Goal: Obtain resource: Download file/media

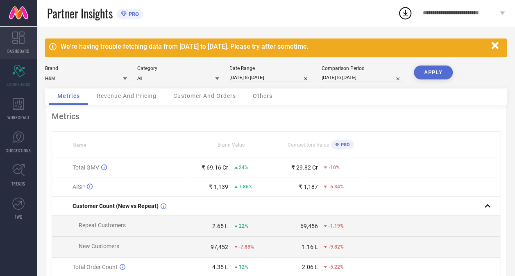
click at [22, 48] on span "DASHBOARD" at bounding box center [18, 51] width 22 height 6
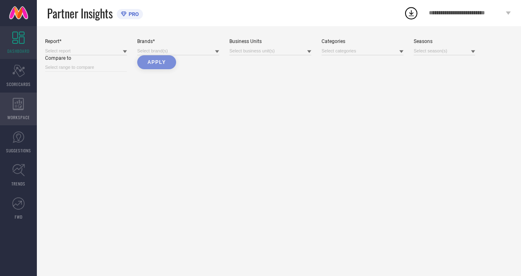
click at [19, 103] on icon at bounding box center [18, 104] width 11 height 12
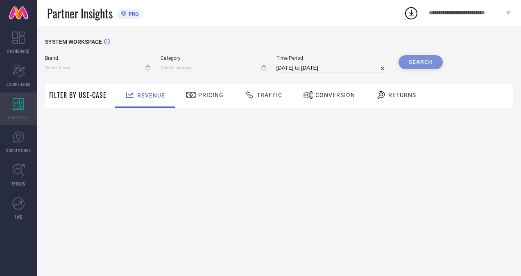
type input "H&M"
type input "All"
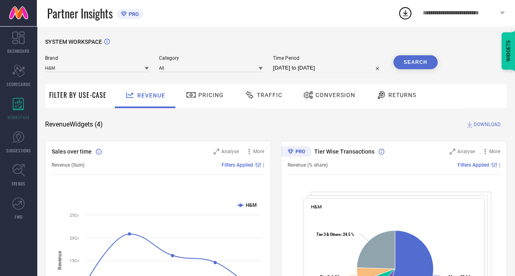
select select "6"
select select "2025"
select select "7"
select select "2025"
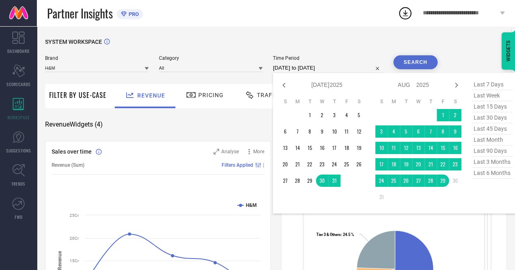
click at [313, 66] on input "[DATE] to [DATE]" at bounding box center [328, 68] width 110 height 10
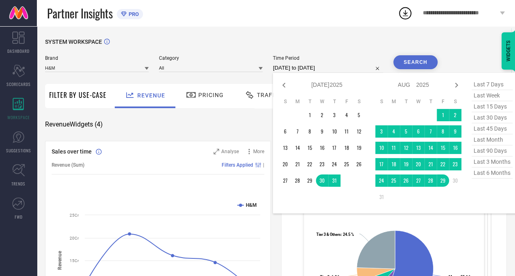
click at [457, 40] on div "SYSTEM WORKSPACE" at bounding box center [275, 46] width 461 height 17
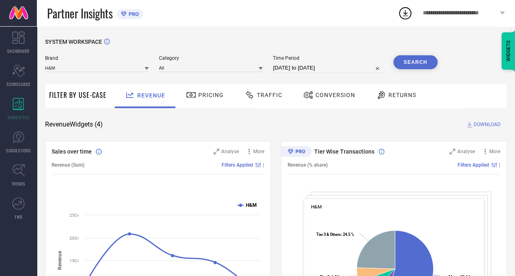
scroll to position [2, 0]
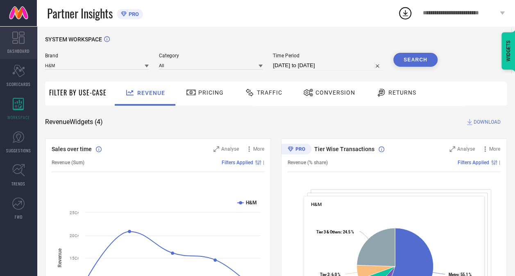
click at [28, 38] on link "DASHBOARD" at bounding box center [18, 42] width 37 height 33
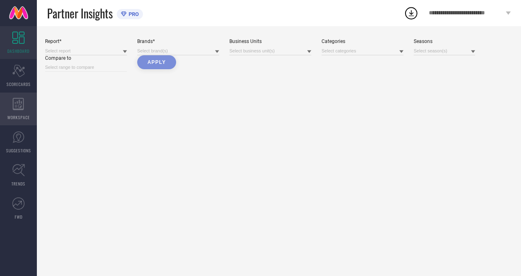
click at [24, 105] on icon at bounding box center [18, 104] width 11 height 12
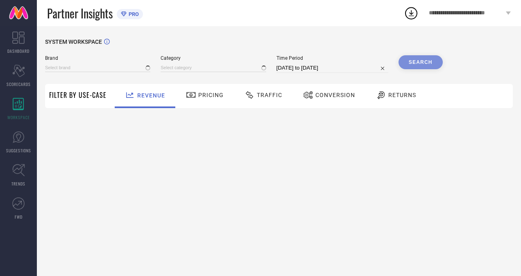
type input "H&M"
type input "All"
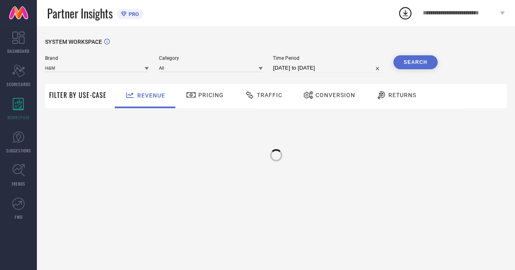
select select "6"
select select "2025"
select select "7"
select select "2025"
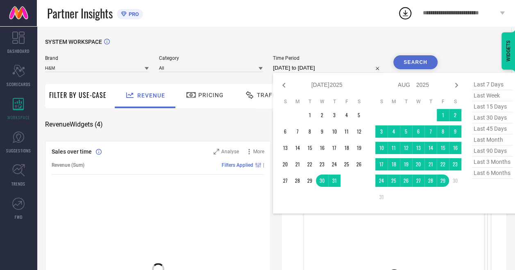
click at [292, 65] on input "[DATE] to [DATE]" at bounding box center [328, 68] width 110 height 10
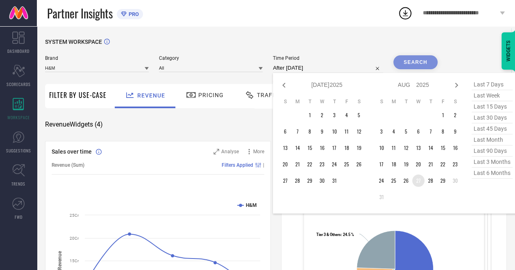
click at [423, 183] on td "27" at bounding box center [418, 180] width 12 height 12
type input "[DATE] to [DATE]"
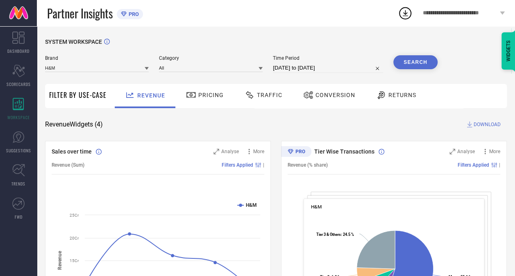
click at [421, 61] on button "Search" at bounding box center [415, 62] width 44 height 14
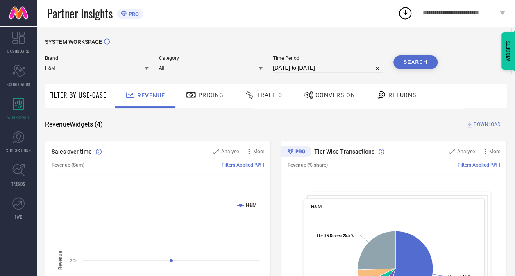
click at [263, 88] on div "Traffic" at bounding box center [263, 96] width 58 height 24
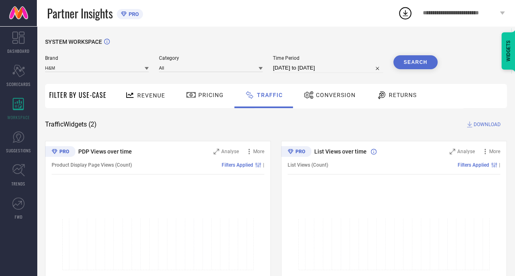
select select "7"
select select "2025"
select select "8"
select select "2025"
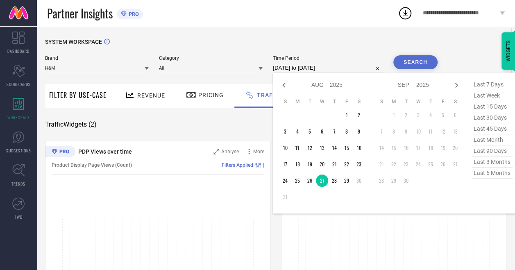
click at [306, 63] on input "[DATE] to [DATE]" at bounding box center [328, 68] width 110 height 10
click at [351, 120] on table "S M T W T F S 1 2 3 4 5 6 7 8 9 10 11 12 13 14 15 16 17 18 19 20 21 22 23 24 25…" at bounding box center [322, 150] width 86 height 113
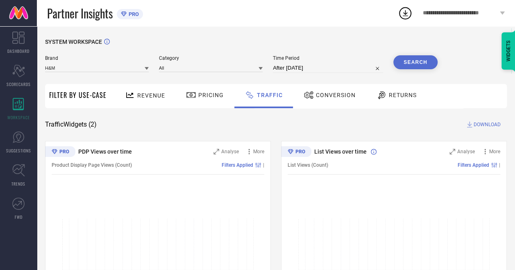
type input "[DATE] to [DATE]"
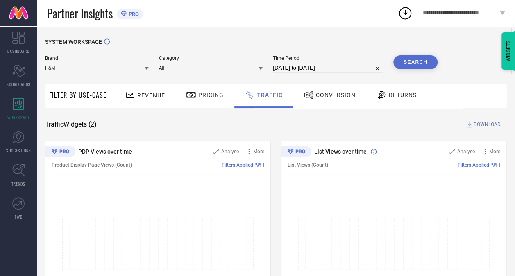
click at [413, 63] on button "Search" at bounding box center [415, 62] width 44 height 14
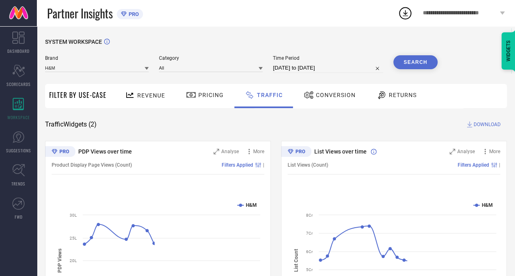
click at [138, 93] on span "Revenue" at bounding box center [151, 95] width 28 height 7
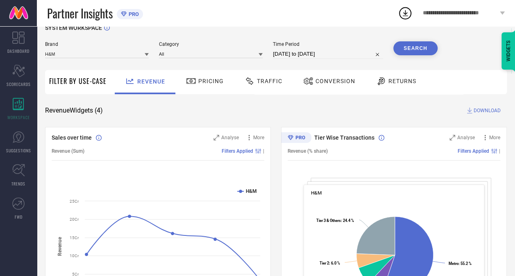
scroll to position [22, 0]
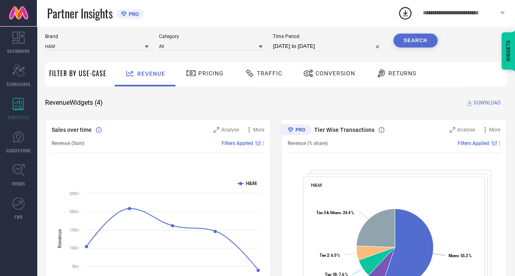
click at [471, 105] on icon at bounding box center [469, 103] width 8 height 8
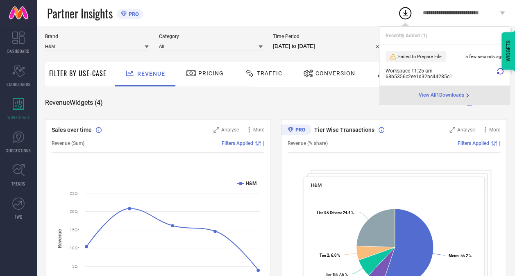
click at [498, 72] on icon at bounding box center [500, 71] width 7 height 7
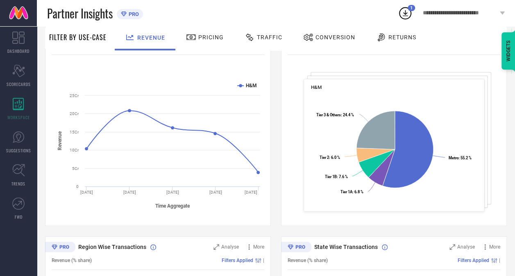
scroll to position [0, 0]
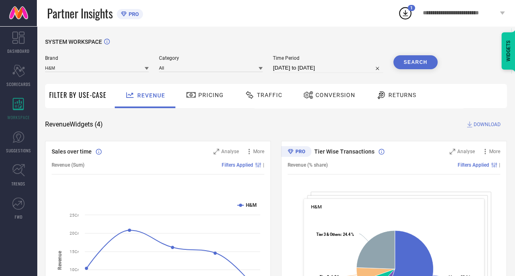
click at [404, 11] on icon at bounding box center [405, 13] width 15 height 15
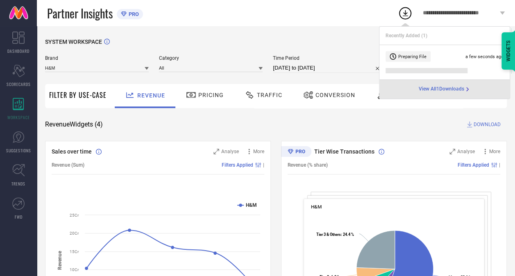
click at [436, 88] on span "View All 1 Downloads" at bounding box center [440, 89] width 45 height 7
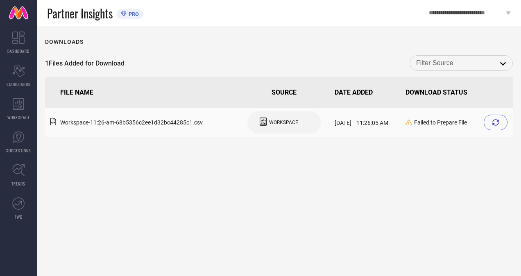
click at [497, 124] on icon at bounding box center [495, 122] width 7 height 7
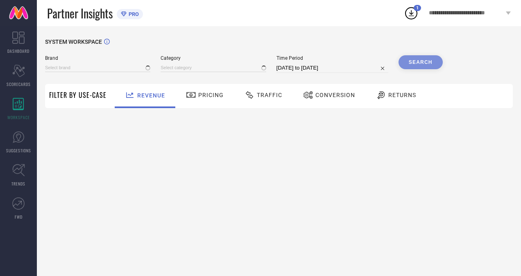
type input "H&M"
type input "All"
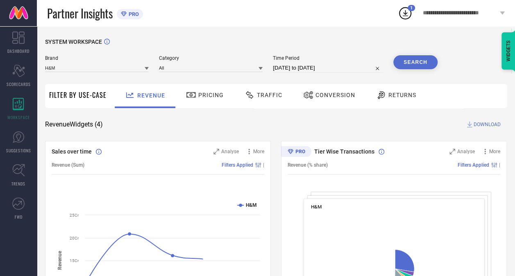
select select "6"
select select "2025"
select select "7"
select select "2025"
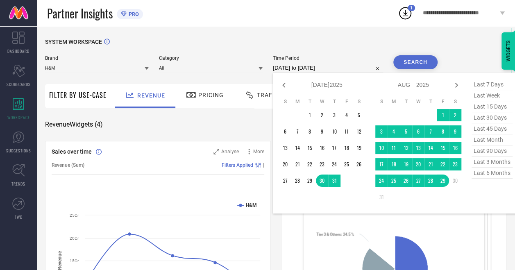
click at [301, 69] on input "[DATE] to [DATE]" at bounding box center [328, 68] width 110 height 10
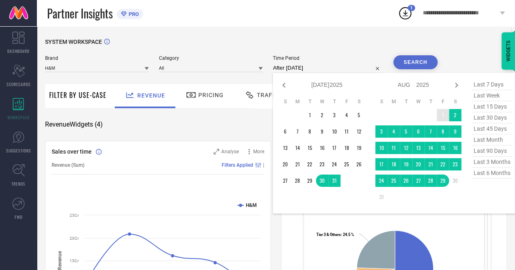
click at [441, 117] on td "1" at bounding box center [443, 115] width 12 height 12
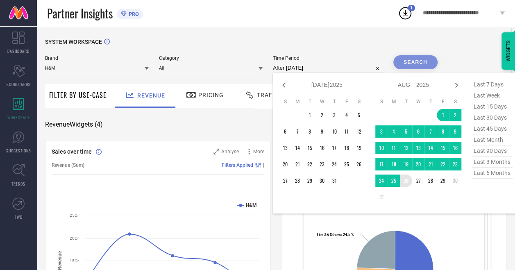
type input "[DATE] to [DATE]"
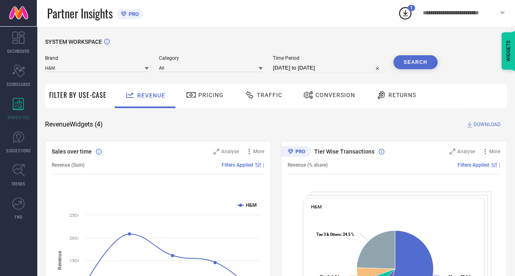
click at [420, 61] on button "Search" at bounding box center [415, 62] width 44 height 14
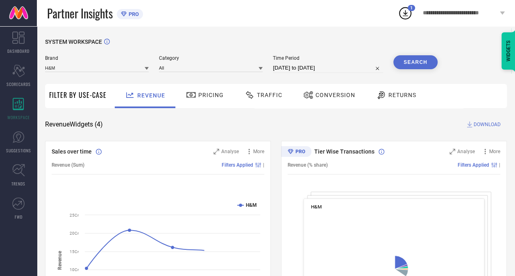
scroll to position [54, 0]
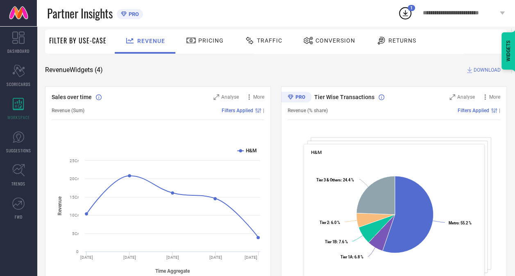
click at [484, 72] on span "DOWNLOAD" at bounding box center [486, 70] width 27 height 8
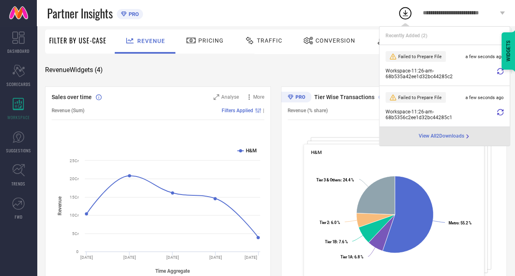
click at [498, 71] on icon at bounding box center [500, 71] width 7 height 7
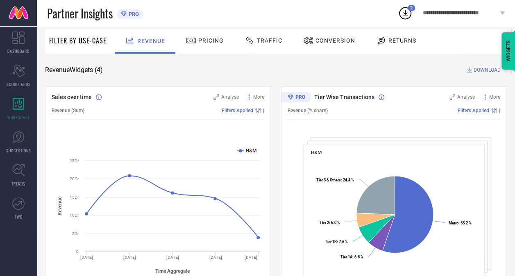
click at [405, 12] on icon at bounding box center [405, 13] width 5 height 6
click at [267, 70] on div "Revenue Widgets ( 4 ) DOWNLOAD" at bounding box center [275, 70] width 461 height 8
click at [266, 44] on div "Traffic" at bounding box center [263, 41] width 42 height 14
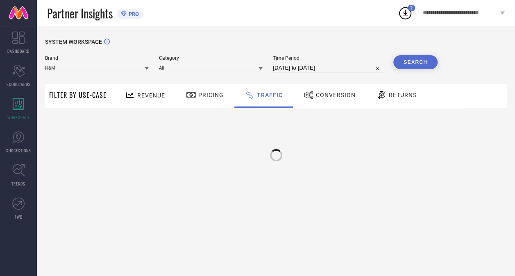
scroll to position [0, 0]
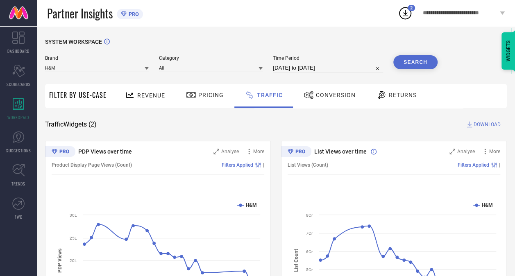
click at [153, 87] on div "Revenue" at bounding box center [145, 96] width 61 height 24
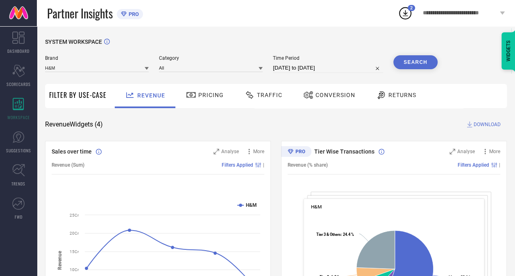
click at [485, 126] on span "DOWNLOAD" at bounding box center [486, 124] width 27 height 8
click at [248, 38] on div "SYSTEM WORKSPACE" at bounding box center [275, 46] width 461 height 17
click at [271, 96] on span "Traffic" at bounding box center [269, 95] width 25 height 7
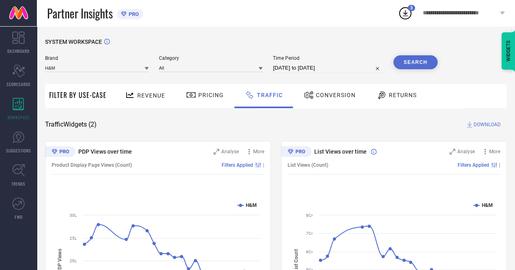
select select "7"
select select "2025"
select select "8"
select select "2025"
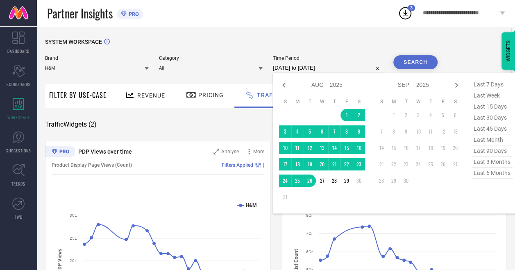
click at [287, 67] on input "[DATE] to [DATE]" at bounding box center [328, 68] width 110 height 10
click at [285, 87] on icon at bounding box center [283, 85] width 3 height 5
select select "6"
select select "2025"
select select "7"
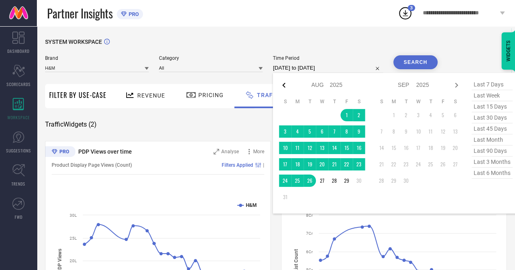
select select "2025"
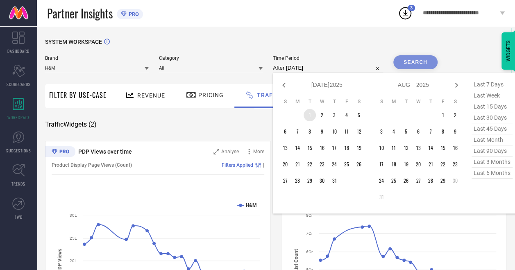
click at [305, 119] on td "1" at bounding box center [309, 115] width 12 height 12
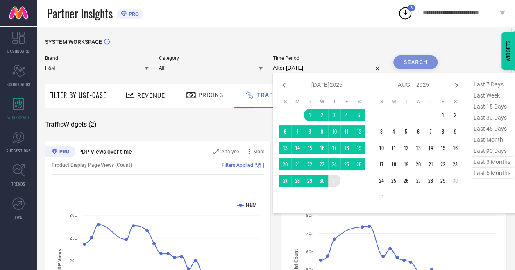
type input "[DATE] to [DATE]"
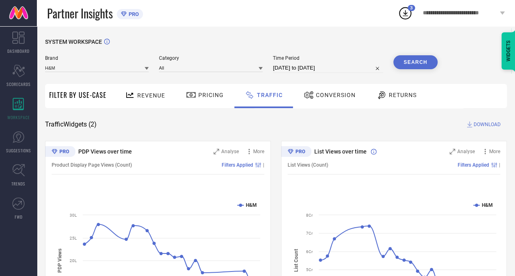
click at [406, 57] on button "Search" at bounding box center [415, 62] width 44 height 14
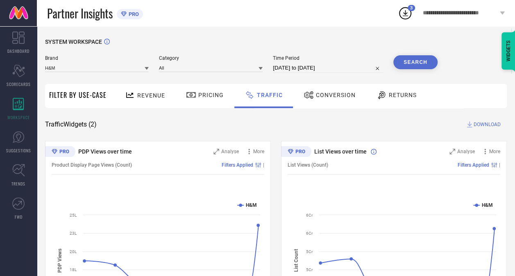
click at [493, 122] on span "DOWNLOAD" at bounding box center [486, 124] width 27 height 8
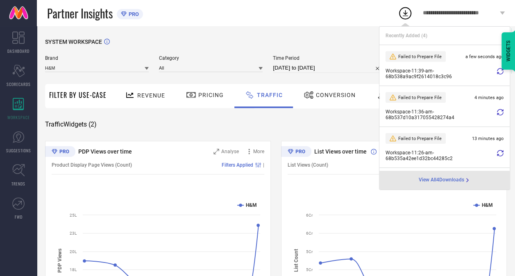
click at [497, 70] on icon at bounding box center [500, 71] width 7 height 7
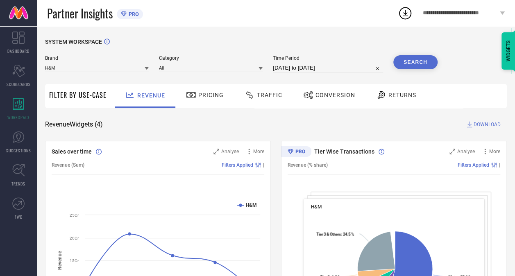
click at [265, 95] on span "Traffic" at bounding box center [269, 95] width 25 height 7
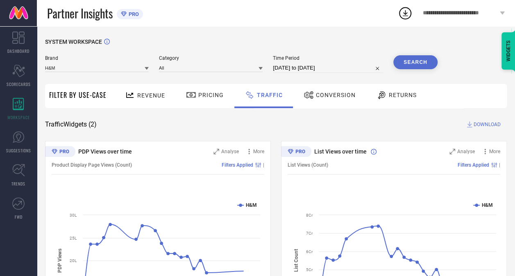
select select "6"
select select "2025"
select select "7"
select select "2025"
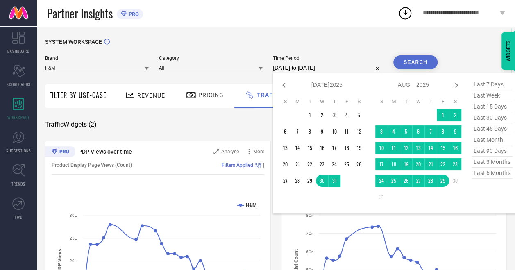
click at [305, 66] on input "[DATE] to [DATE]" at bounding box center [328, 68] width 110 height 10
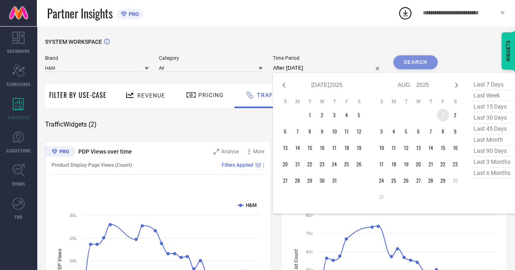
click at [446, 117] on td "1" at bounding box center [443, 115] width 12 height 12
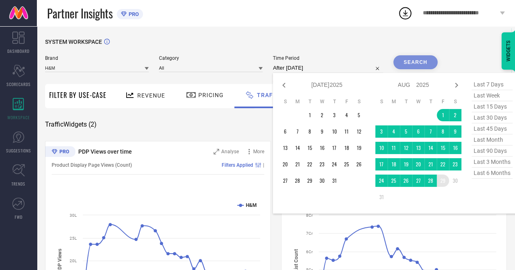
type input "01-08-2025 to 29-08-2025"
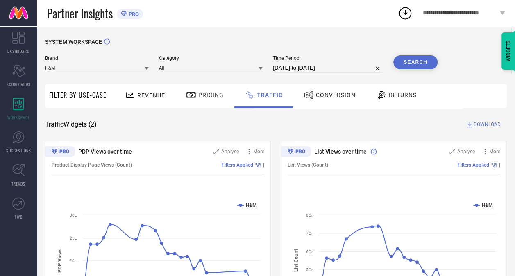
click at [418, 61] on button "Search" at bounding box center [415, 62] width 44 height 14
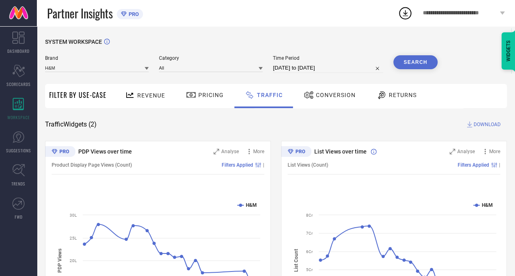
click at [480, 128] on span "DOWNLOAD" at bounding box center [486, 124] width 27 height 8
click at [364, 117] on div "SYSTEM WORKSPACE Brand H&M Category All Time Period 01-08-2025 to 29-08-2025 Se…" at bounding box center [275, 191] width 461 height 307
